Goal: Information Seeking & Learning: Check status

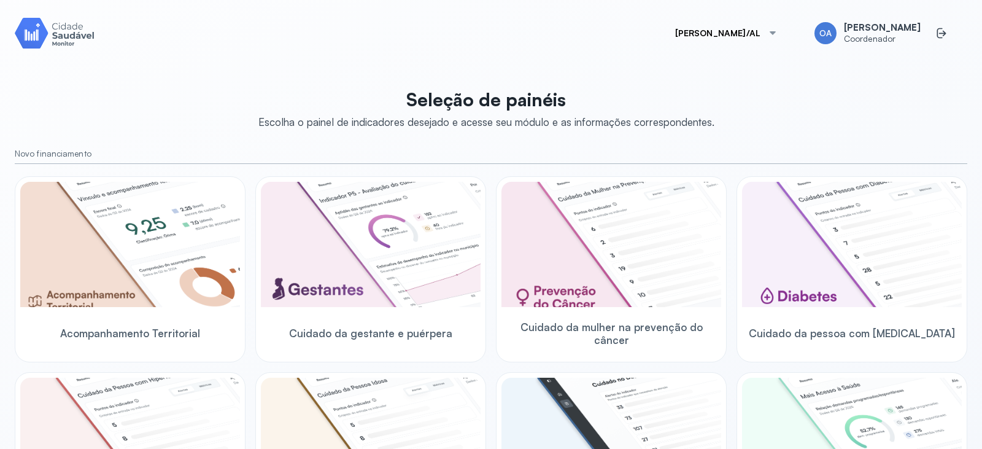
scroll to position [123, 0]
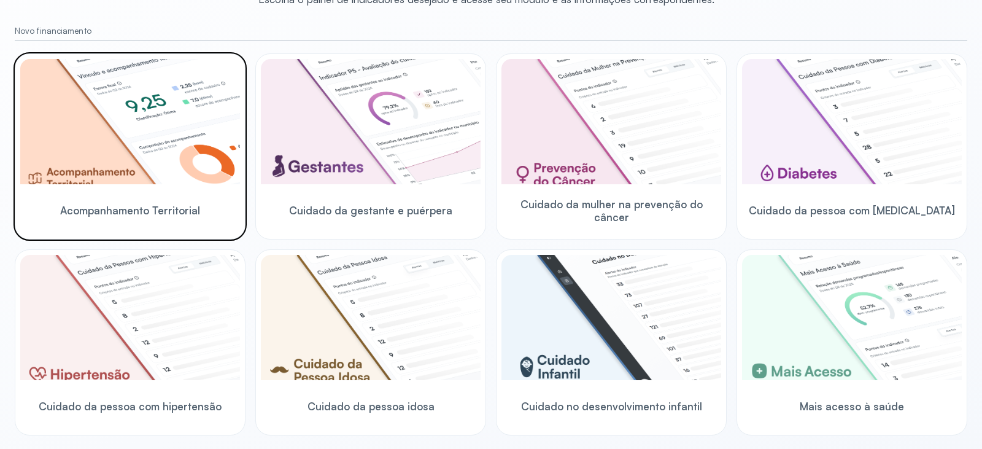
click at [188, 167] on img at bounding box center [130, 121] width 220 height 125
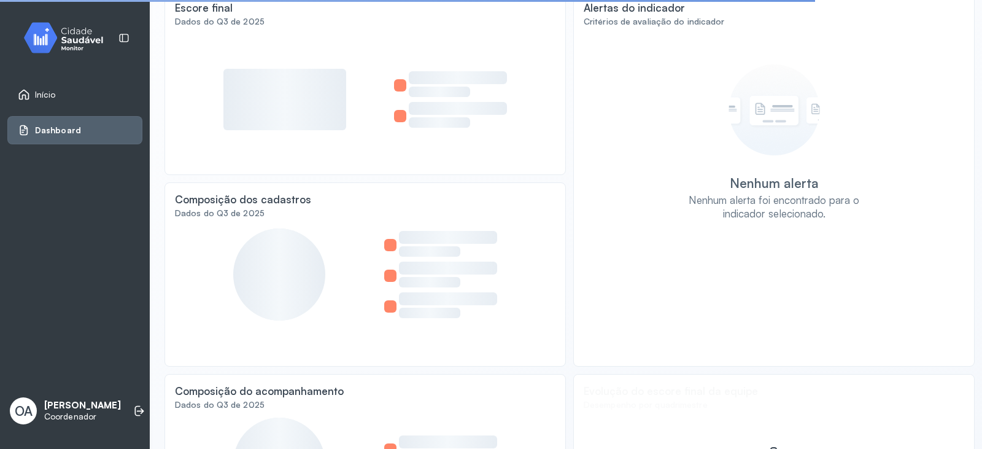
click at [46, 90] on span "Início" at bounding box center [45, 95] width 21 height 10
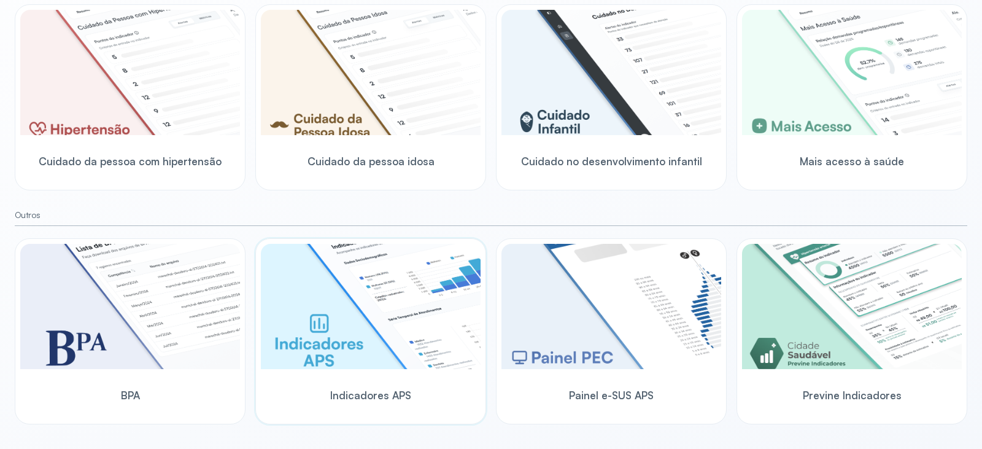
scroll to position [122, 0]
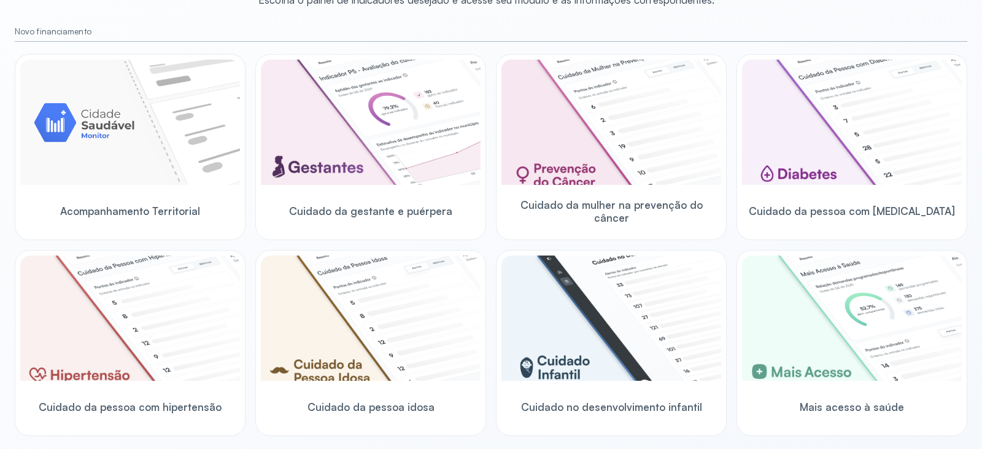
click at [136, 115] on img at bounding box center [130, 122] width 220 height 125
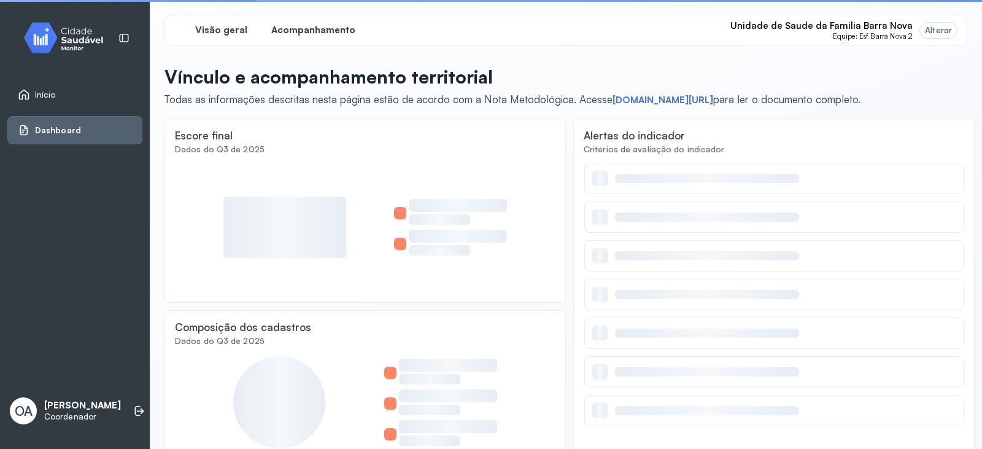
click at [333, 33] on span "Acompanhamento" at bounding box center [313, 31] width 84 height 12
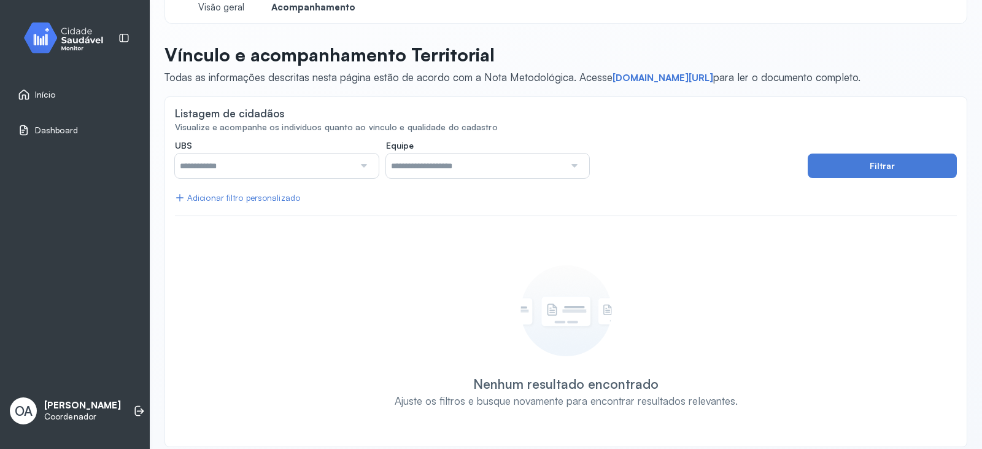
scroll to position [37, 0]
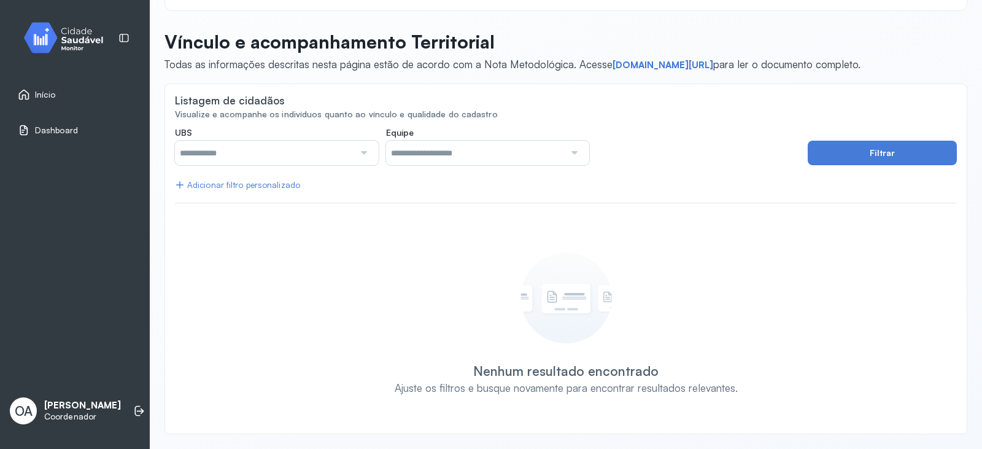
click at [260, 188] on div "Adicionar filtro personalizado" at bounding box center [237, 185] width 125 height 10
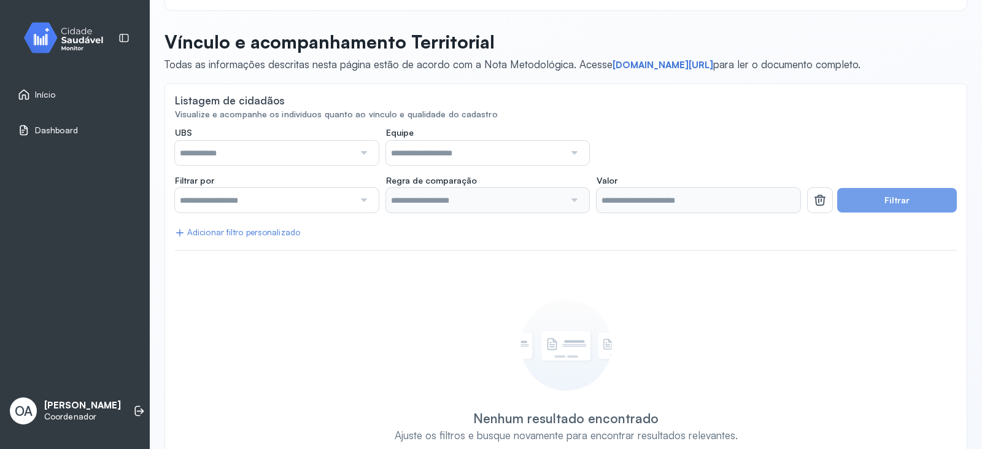
click at [347, 139] on label "UBS" at bounding box center [277, 134] width 204 height 14
click at [345, 149] on input "text" at bounding box center [264, 153] width 179 height 25
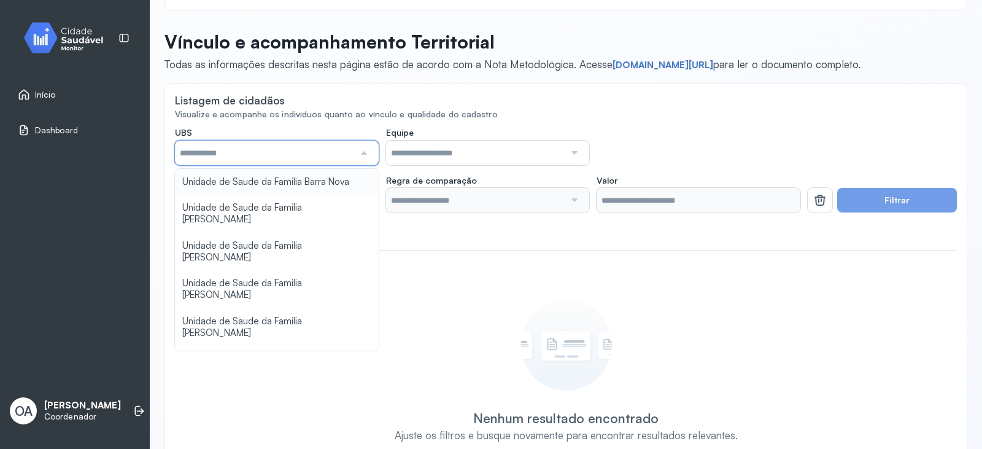
type input "*****"
click at [333, 180] on div "**********" at bounding box center [566, 299] width 782 height 344
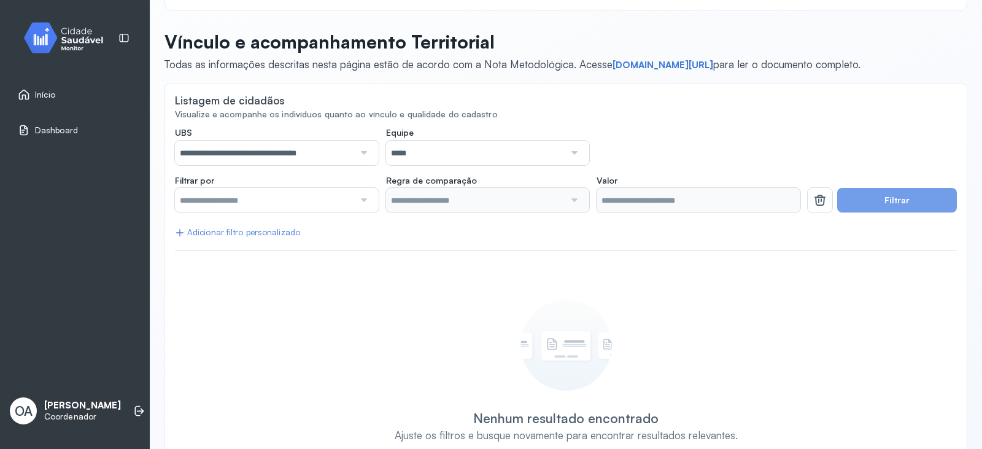
click at [435, 158] on input "*****" at bounding box center [475, 153] width 179 height 25
click at [452, 234] on div "**********" at bounding box center [566, 299] width 782 height 344
click at [325, 193] on input "text" at bounding box center [264, 200] width 179 height 25
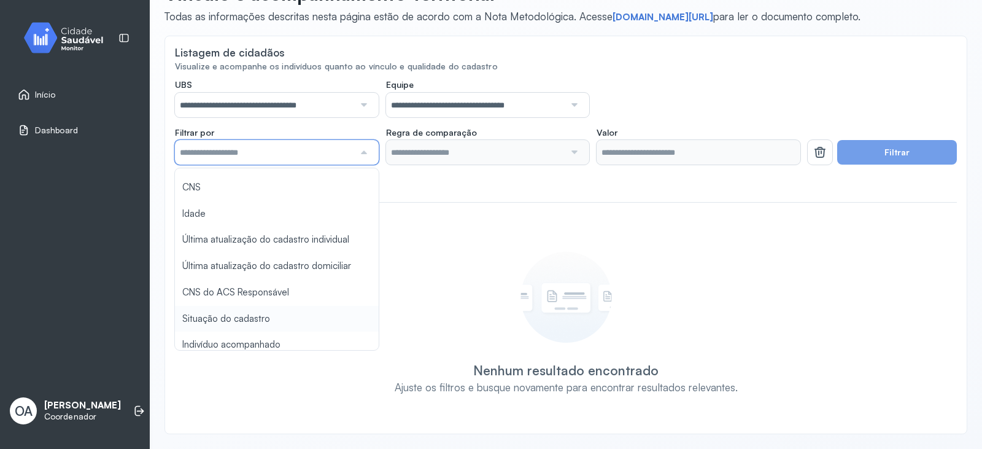
scroll to position [0, 0]
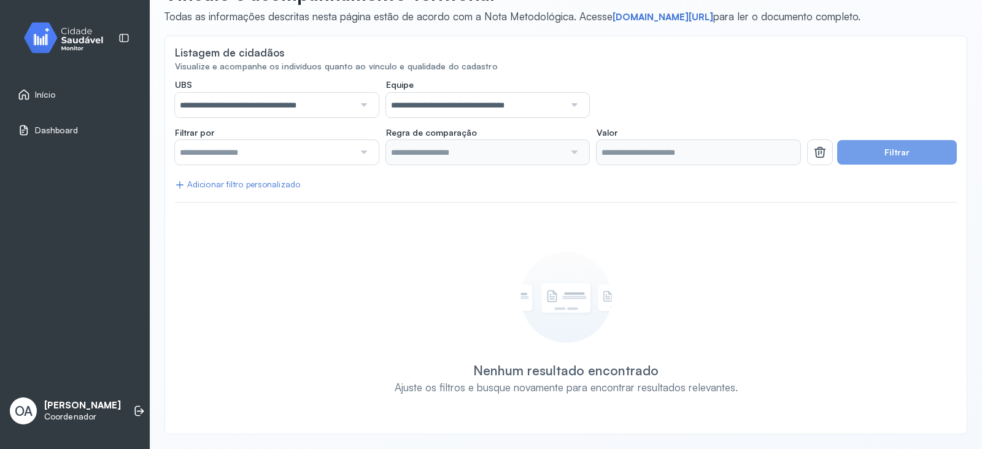
click at [66, 44] on img at bounding box center [68, 38] width 111 height 36
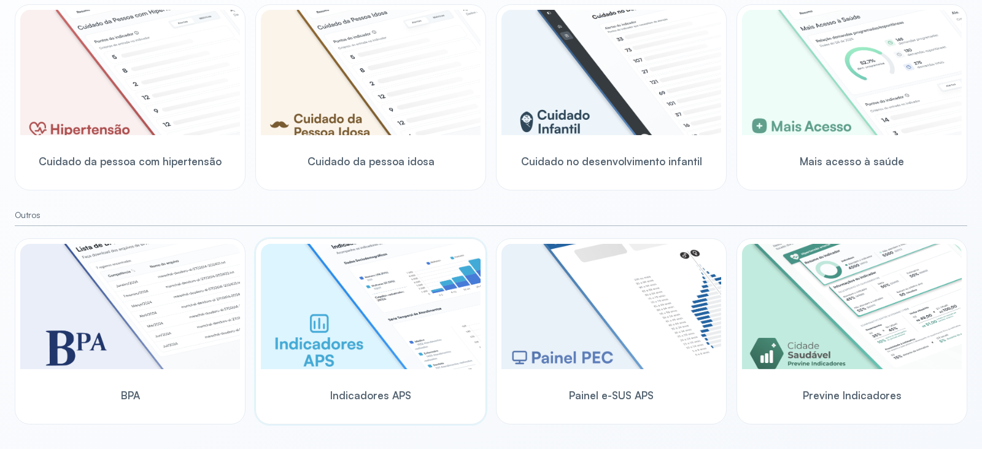
click at [413, 312] on img at bounding box center [371, 306] width 220 height 125
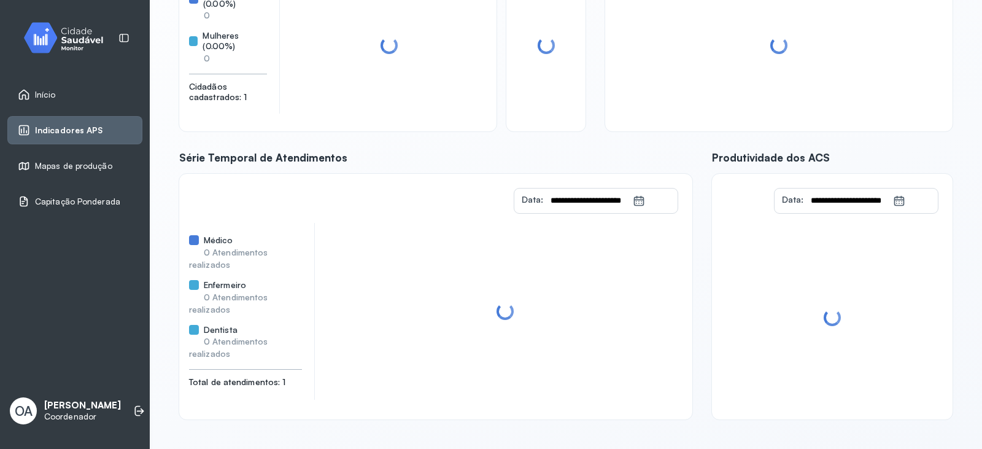
scroll to position [165, 0]
click at [87, 200] on span "Capitação Ponderada" at bounding box center [77, 201] width 85 height 10
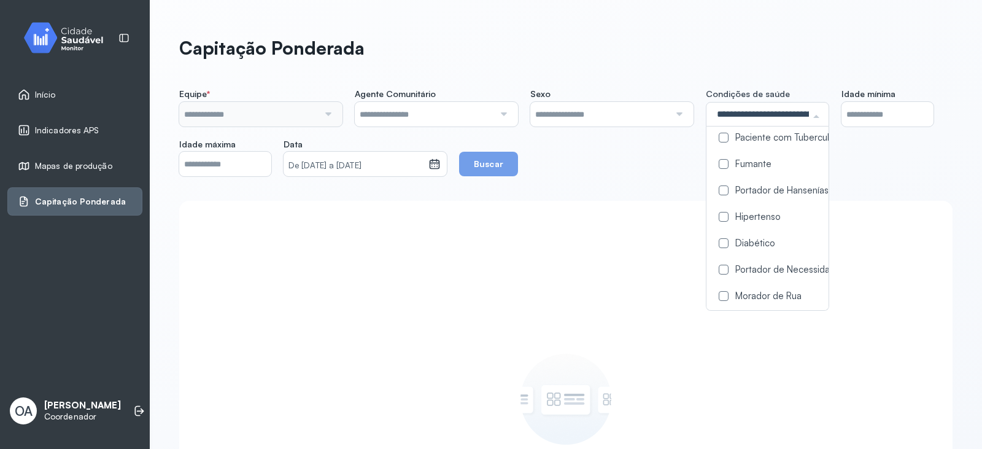
scroll to position [132, 0]
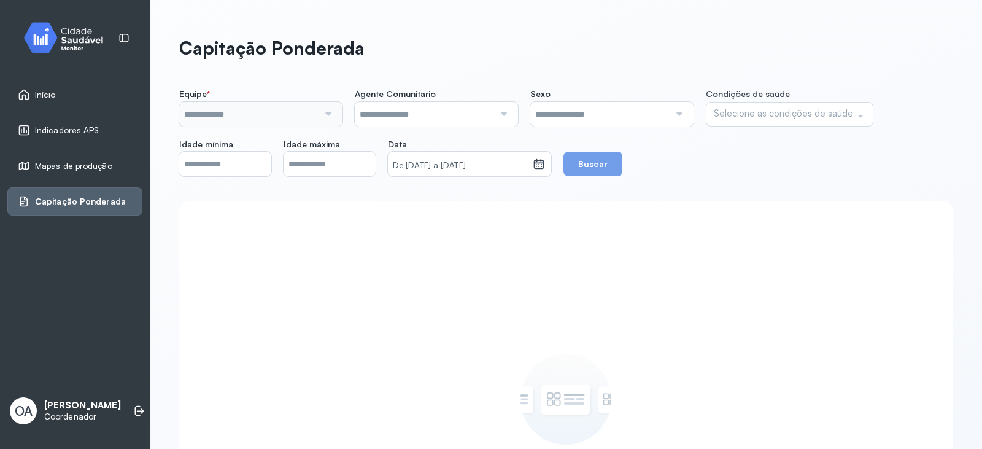
click at [688, 207] on div "Nenhum filtro selecionado Utilize os filtros acima para buscar os dados" at bounding box center [566, 446] width 774 height 491
click at [582, 115] on input "text" at bounding box center [599, 114] width 139 height 25
click at [588, 114] on input "text" at bounding box center [599, 114] width 139 height 25
click at [72, 120] on div "Indicadores APS" at bounding box center [74, 130] width 135 height 28
